Goal: Feedback & Contribution: Submit feedback/report problem

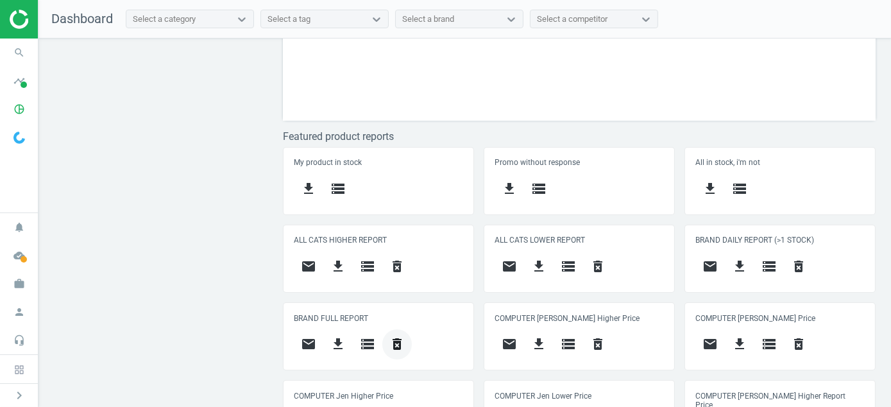
scroll to position [441, 0]
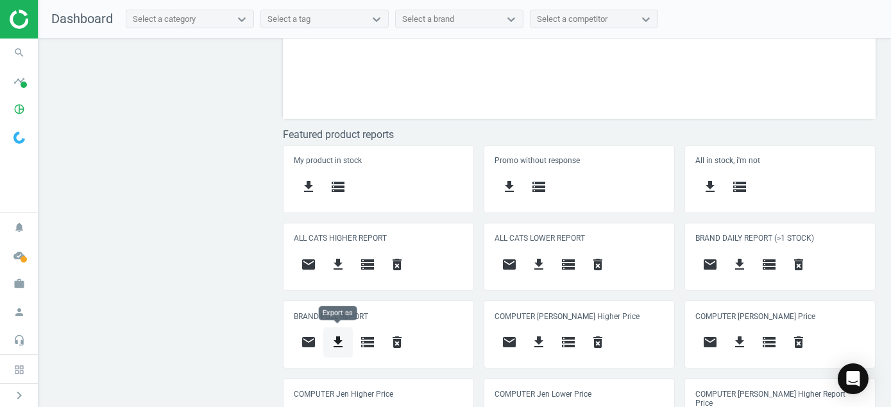
click at [339, 341] on icon "get_app" at bounding box center [337, 341] width 15 height 15
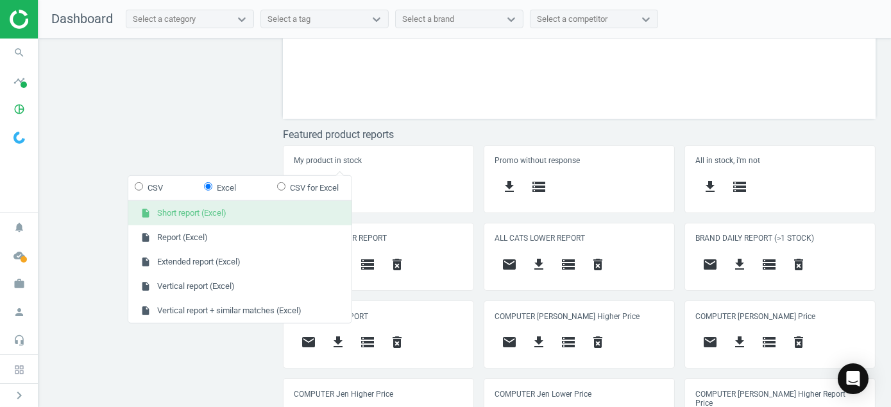
click at [212, 214] on button "insert_drive_file Short report (Excel)" at bounding box center [239, 213] width 223 height 24
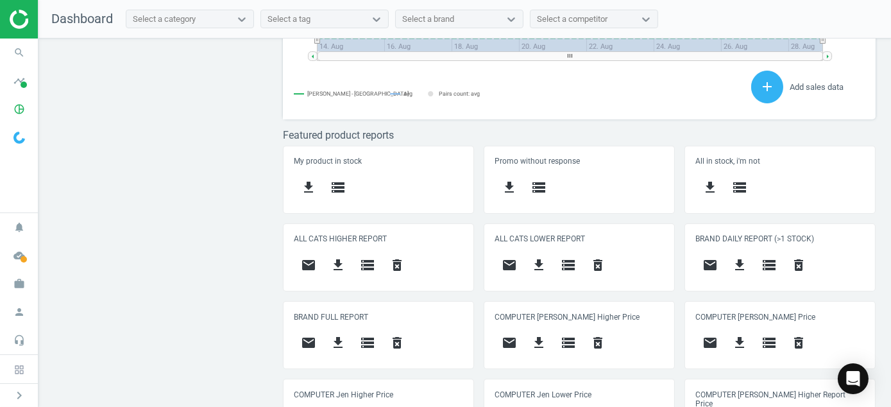
scroll to position [588, 0]
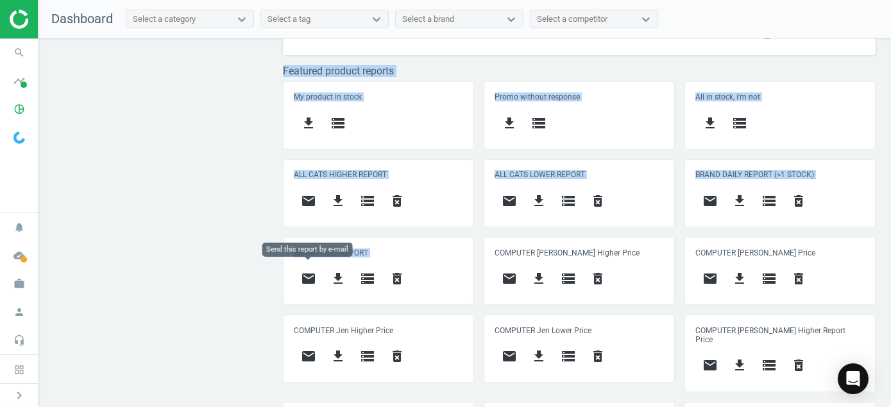
drag, startPoint x: 261, startPoint y: 238, endPoint x: 321, endPoint y: 282, distance: 74.8
click at [321, 282] on div "Price protection ( [DATE] ) Prices are 100% below min competitor 22 keyboard_ar…" at bounding box center [465, 226] width 853 height 375
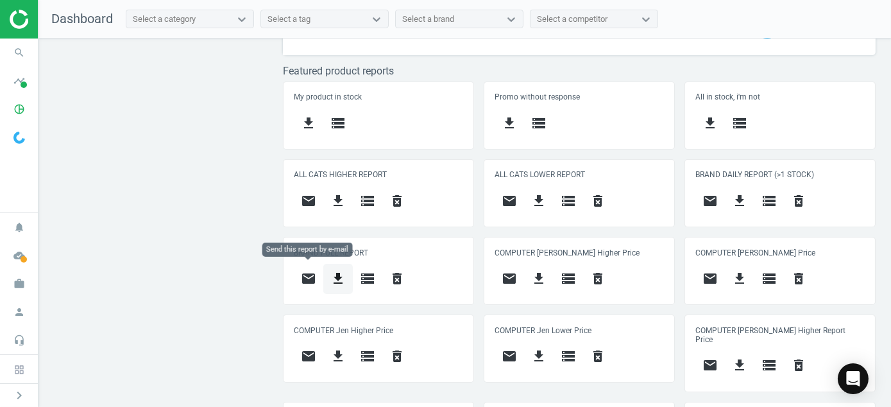
drag, startPoint x: 321, startPoint y: 282, endPoint x: 323, endPoint y: 267, distance: 15.5
click at [241, 291] on div "Price protection ( [DATE] ) Prices are 100% below min competitor 22 keyboard_ar…" at bounding box center [465, 226] width 853 height 375
click at [334, 271] on icon "get_app" at bounding box center [337, 278] width 15 height 15
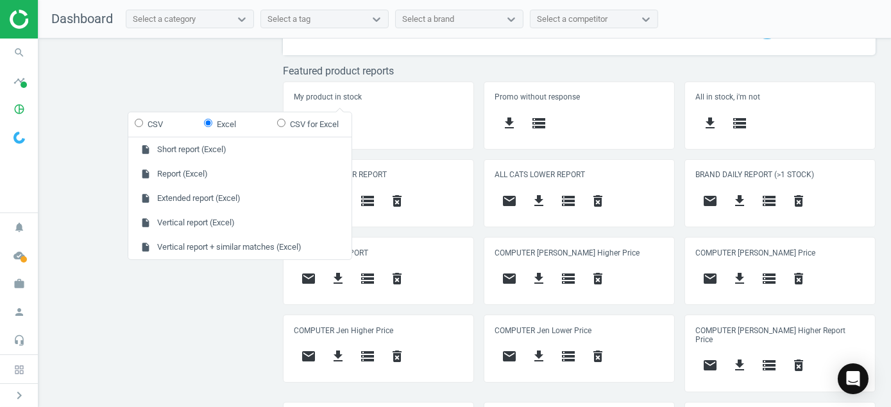
drag, startPoint x: 185, startPoint y: 286, endPoint x: 209, endPoint y: 283, distance: 24.6
click at [185, 287] on div "Price protection ( [DATE] ) Prices are 100% below min competitor 22 keyboard_ar…" at bounding box center [465, 226] width 853 height 375
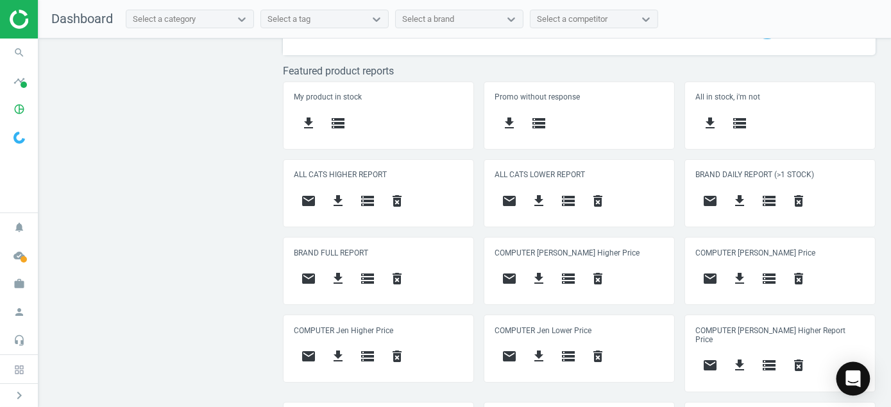
click at [853, 378] on icon "Open Intercom Messenger" at bounding box center [853, 378] width 15 height 17
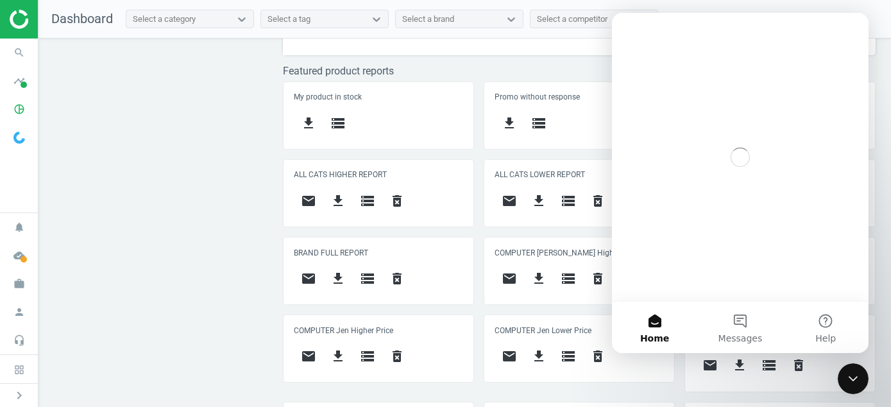
scroll to position [0, 0]
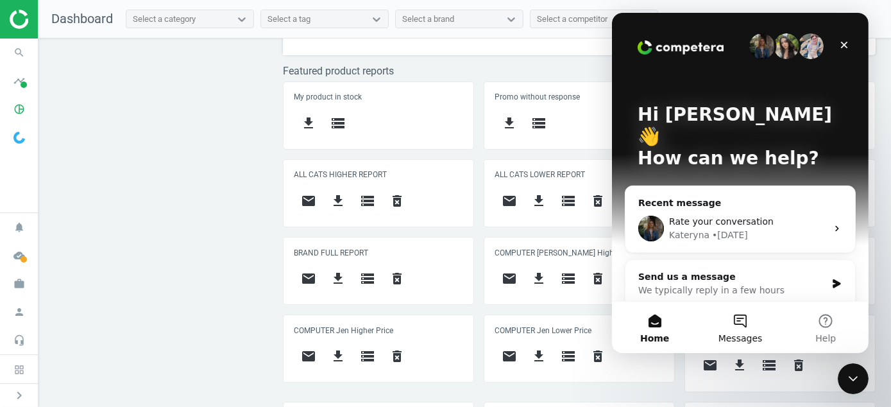
click at [748, 322] on button "Messages" at bounding box center [739, 327] width 85 height 51
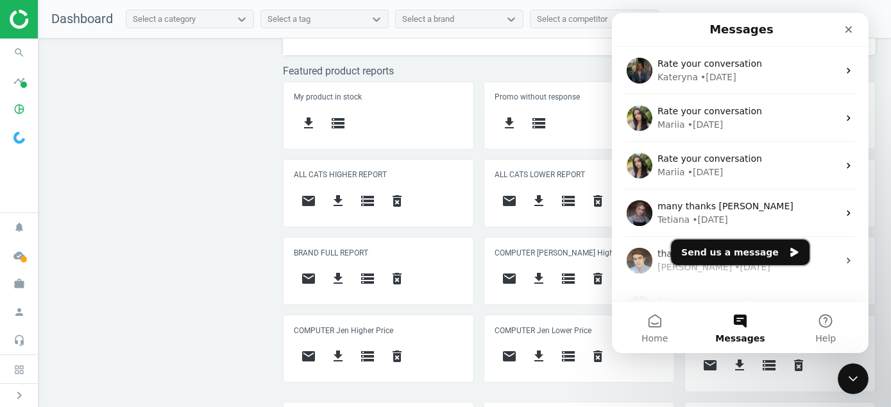
click at [746, 252] on button "Send us a message" at bounding box center [740, 252] width 139 height 26
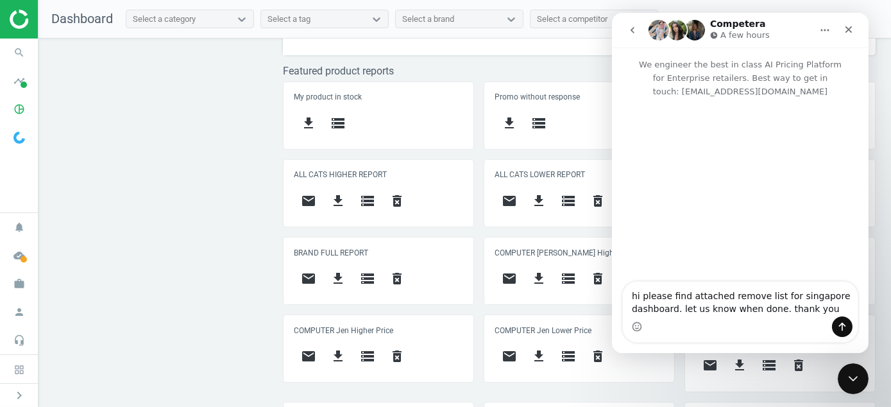
type textarea "hi please find attached remove list for singapore dashboard. let us know when d…"
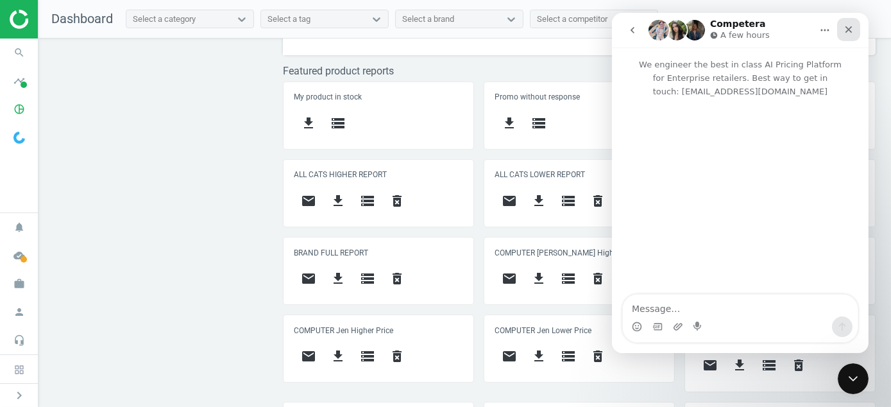
click at [845, 29] on icon "Close" at bounding box center [848, 29] width 10 height 10
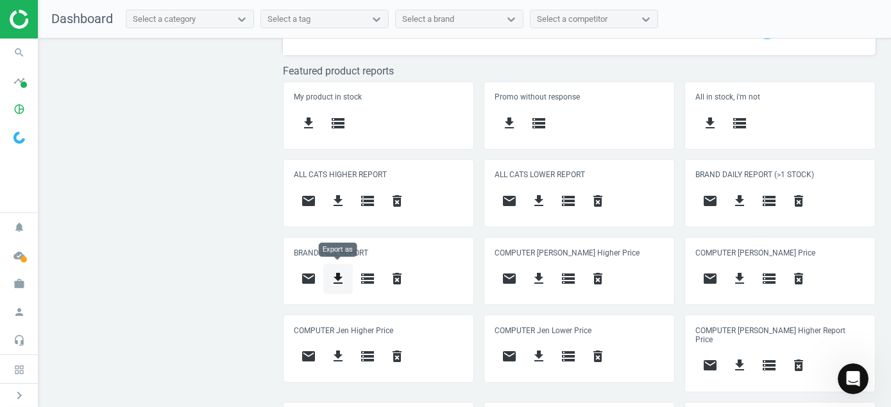
click at [345, 273] on button "get_app" at bounding box center [338, 279] width 30 height 30
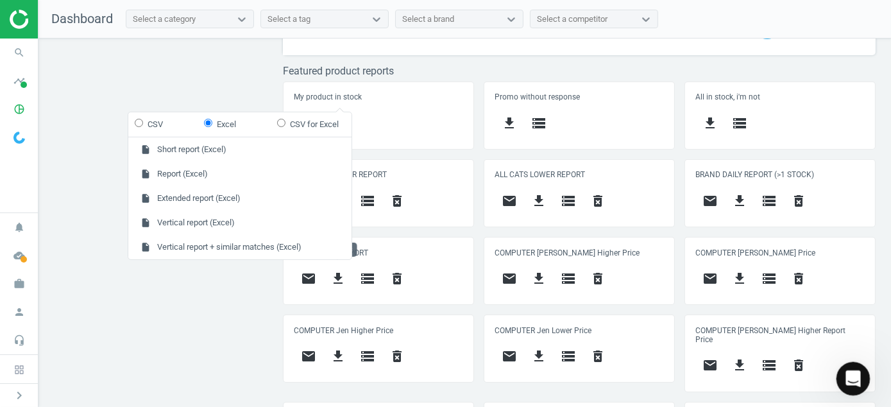
click at [856, 376] on icon "Open Intercom Messenger" at bounding box center [851, 376] width 21 height 21
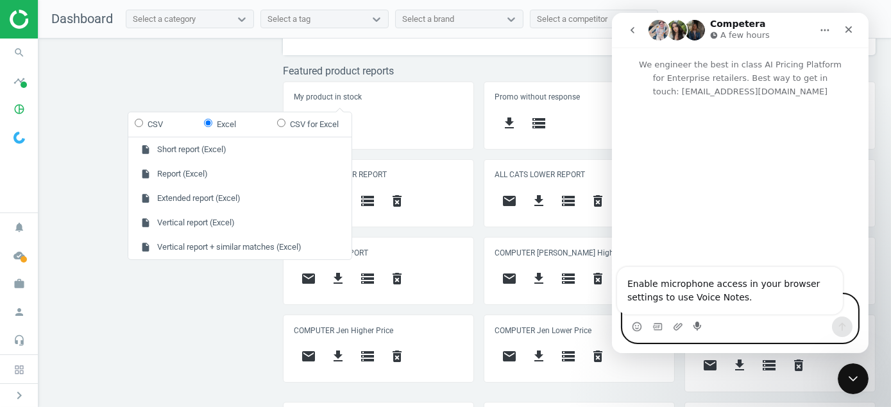
click at [660, 296] on textarea "Message…" at bounding box center [739, 306] width 235 height 22
paste textarea "Hi Competera, please remove: 2046360 thank you."
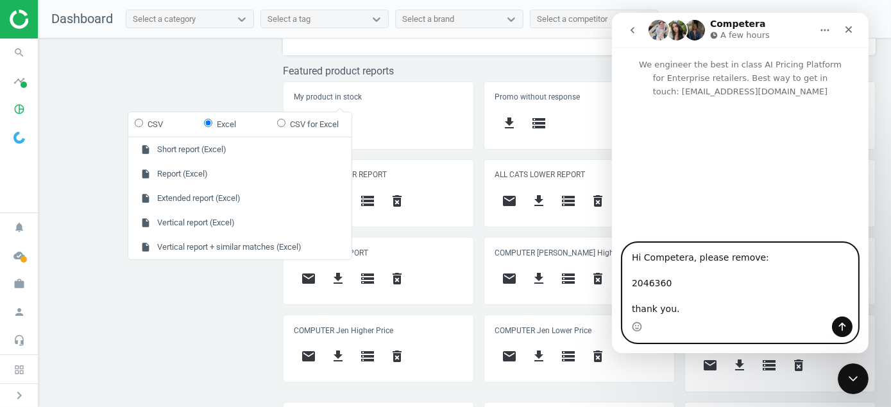
drag, startPoint x: 676, startPoint y: 260, endPoint x: 679, endPoint y: 272, distance: 12.6
click at [678, 260] on textarea "Hi Competera, please remove: 2046360 thank you." at bounding box center [739, 279] width 235 height 73
click at [673, 272] on textarea "Hi Competera, please remove: 2046360 thank you." at bounding box center [739, 279] width 235 height 73
click at [674, 269] on textarea "Hi Competera, please remove: 2046360 thank you." at bounding box center [739, 279] width 235 height 73
click at [668, 275] on textarea "Hi Competera, please remove: 2046360 thank you." at bounding box center [739, 279] width 235 height 73
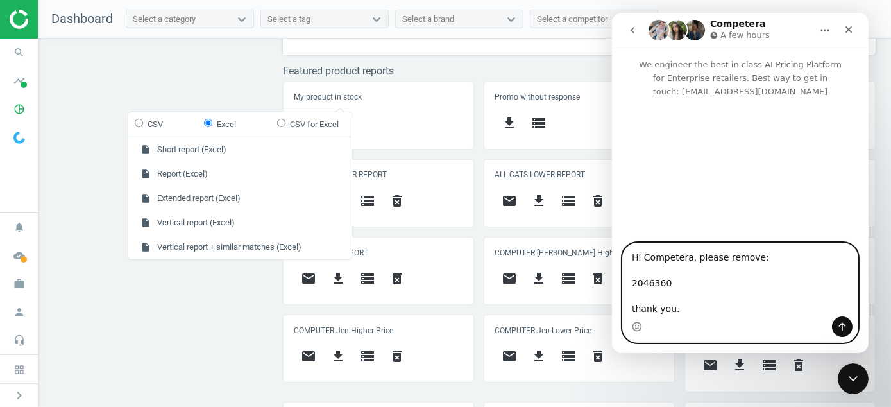
click at [667, 280] on textarea "Hi Competera, please remove: 2046360 thank you." at bounding box center [739, 279] width 235 height 73
click at [665, 283] on textarea "Hi Competera, please remove: 2046360 thank you." at bounding box center [739, 279] width 235 height 73
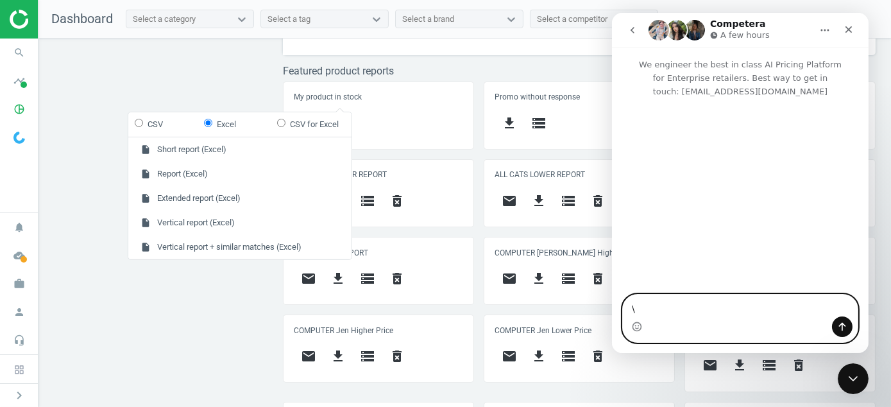
type textarea "\"
click at [653, 307] on textarea "\" at bounding box center [739, 306] width 235 height 22
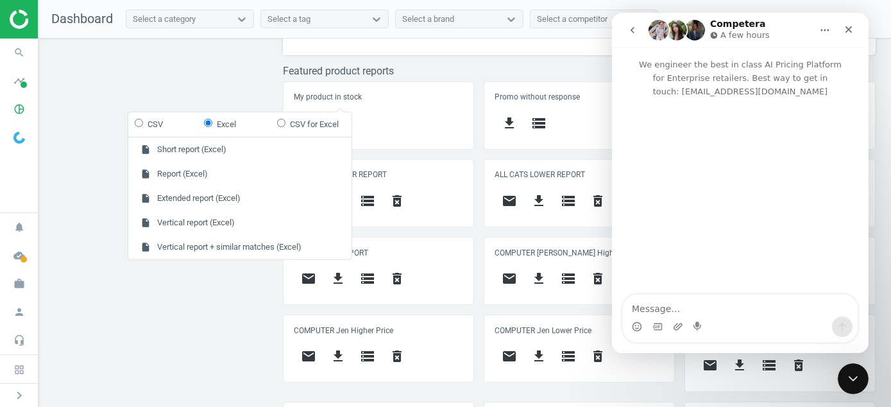
click at [632, 18] on button "go back" at bounding box center [632, 30] width 24 height 24
